Goal: Task Accomplishment & Management: Manage account settings

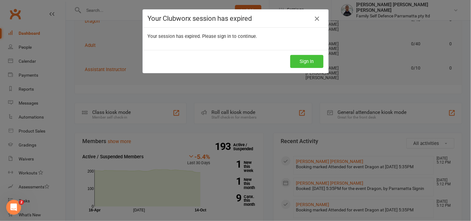
click at [306, 61] on button "Sign In" at bounding box center [306, 61] width 33 height 13
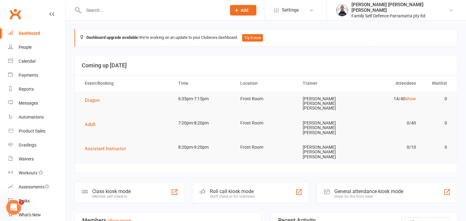
click at [100, 10] on input "text" at bounding box center [152, 10] width 140 height 9
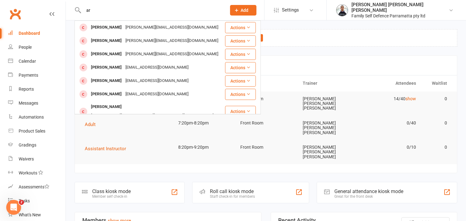
type input "a"
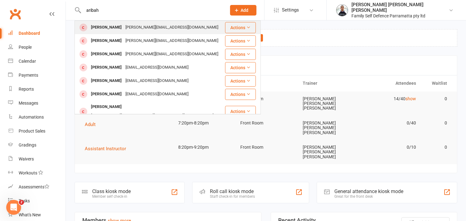
type input "aribah"
click at [100, 27] on div "Aribah Kabir" at bounding box center [106, 27] width 34 height 9
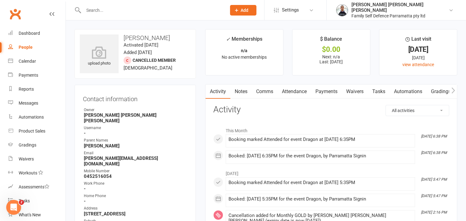
click at [325, 93] on link "Payments" at bounding box center [326, 91] width 31 height 14
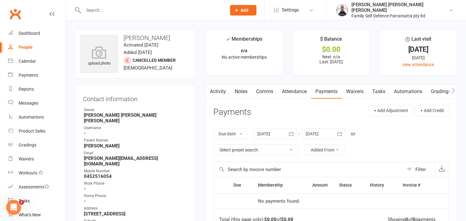
scroll to position [103, 0]
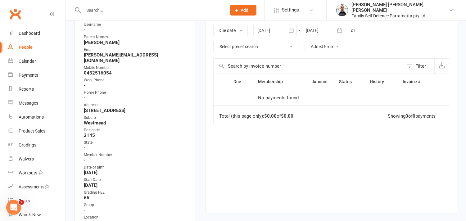
click at [297, 33] on button "button" at bounding box center [291, 30] width 11 height 11
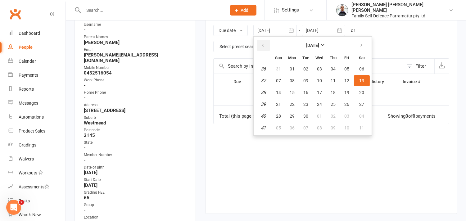
click at [263, 43] on icon "button" at bounding box center [263, 45] width 4 height 5
click at [301, 66] on button "01" at bounding box center [305, 68] width 13 height 11
type input "01 Jul 2025"
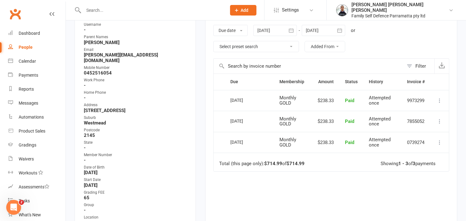
click at [265, 190] on div "Due Contact Membership Amount Status History Invoice # Select this 03 Sep 2025 …" at bounding box center [331, 163] width 236 height 178
click at [28, 33] on div "Dashboard" at bounding box center [29, 33] width 21 height 5
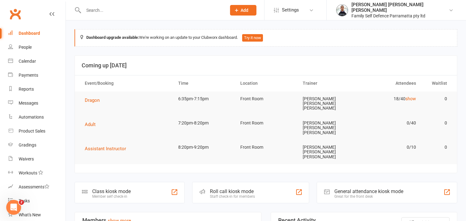
click at [113, 13] on input "text" at bounding box center [152, 10] width 140 height 9
type input "k"
type input "a"
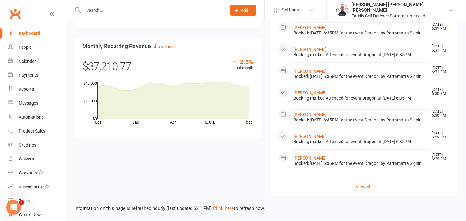
scroll to position [582, 0]
click at [364, 186] on link "view all" at bounding box center [364, 186] width 171 height 7
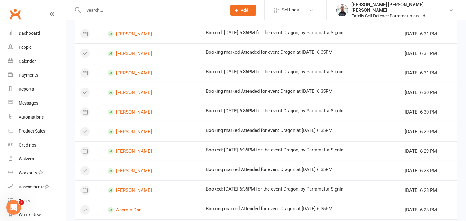
scroll to position [380, 0]
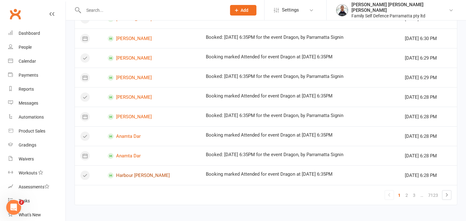
click at [153, 178] on link "Harbour Dalal-Nayak" at bounding box center [151, 176] width 87 height 6
